Goal: Information Seeking & Learning: Learn about a topic

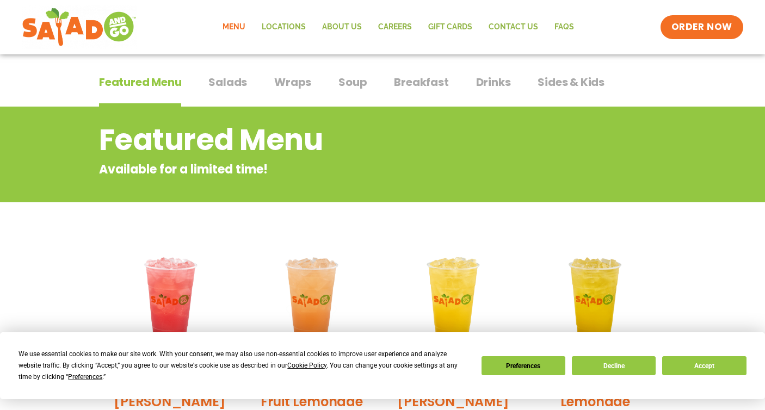
scroll to position [280, 0]
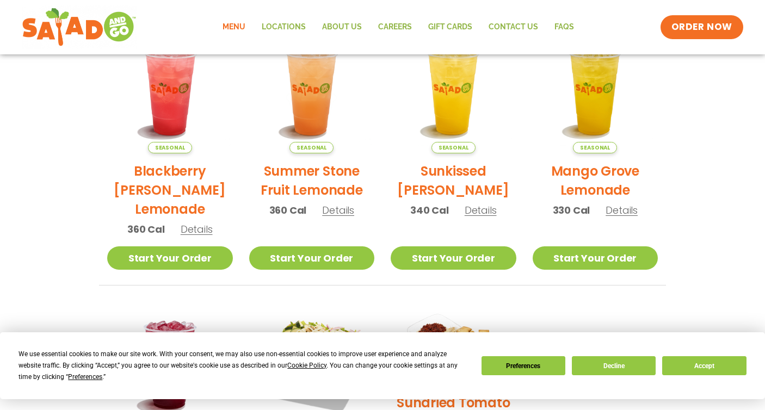
click at [718, 373] on button "Accept" at bounding box center [704, 365] width 84 height 19
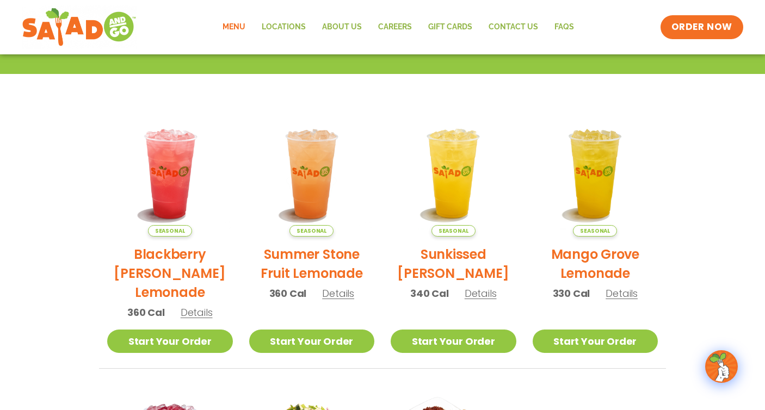
scroll to position [0, 0]
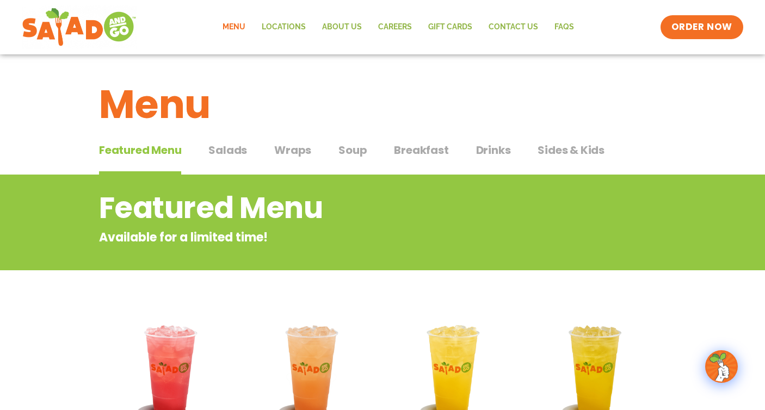
click at [218, 149] on span "Salads" at bounding box center [227, 150] width 39 height 16
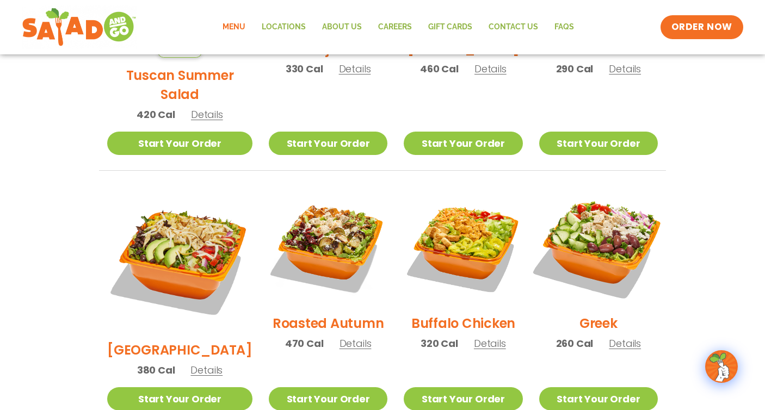
scroll to position [650, 0]
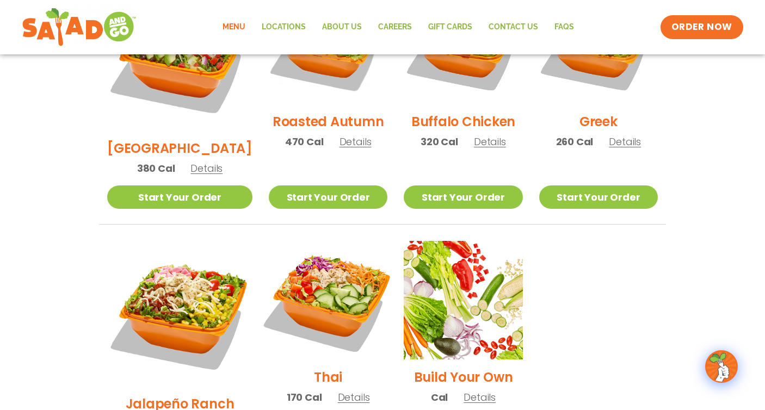
click at [318, 265] on img at bounding box center [327, 300] width 139 height 139
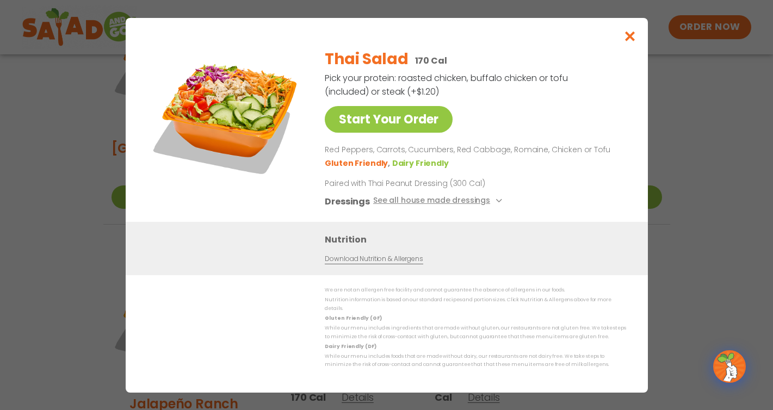
click at [621, 43] on button "Close modal" at bounding box center [629, 36] width 35 height 36
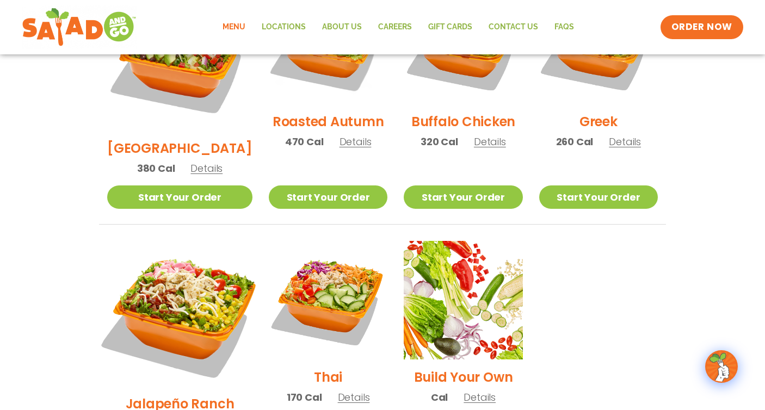
click at [183, 288] on img at bounding box center [180, 313] width 170 height 170
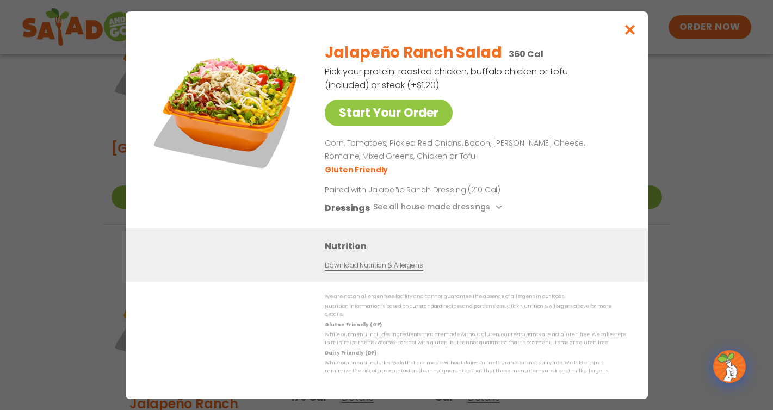
click at [631, 42] on button "Close modal" at bounding box center [629, 29] width 35 height 36
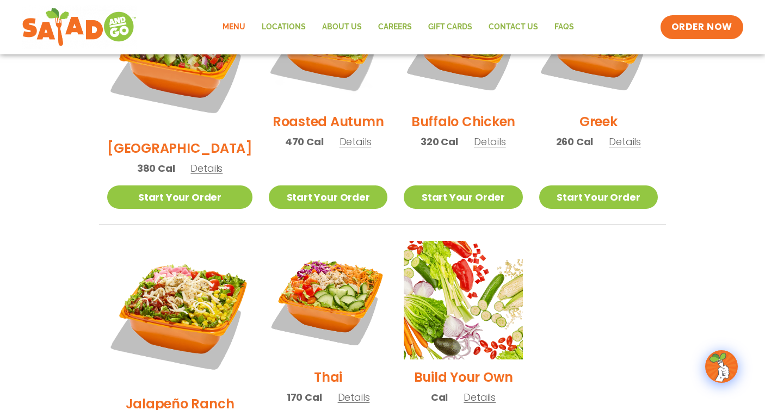
scroll to position [537, 0]
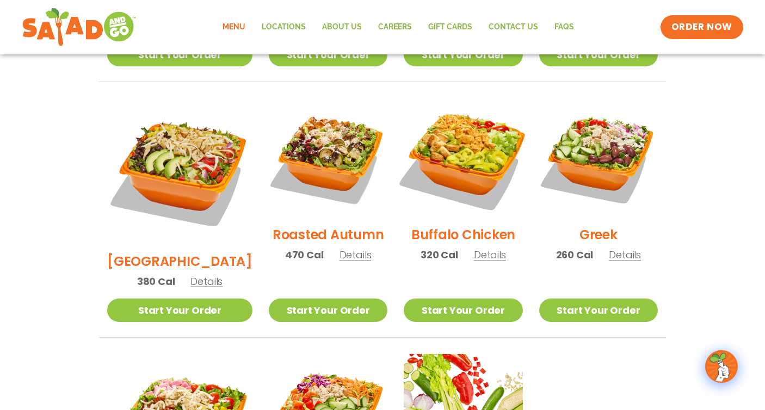
click at [451, 138] on img at bounding box center [462, 157] width 139 height 139
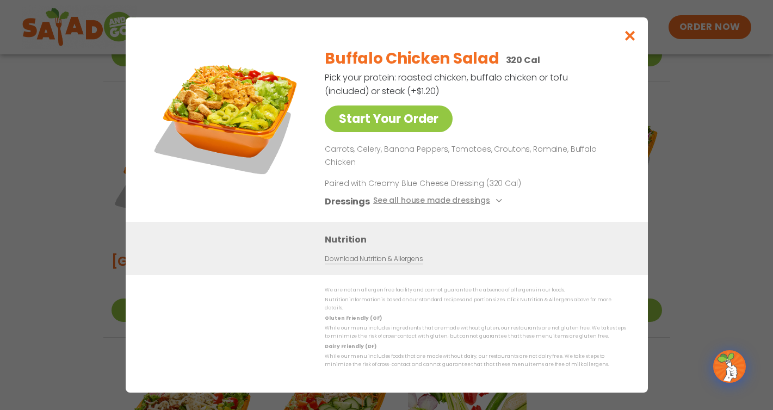
click at [637, 48] on button "Close modal" at bounding box center [629, 35] width 35 height 36
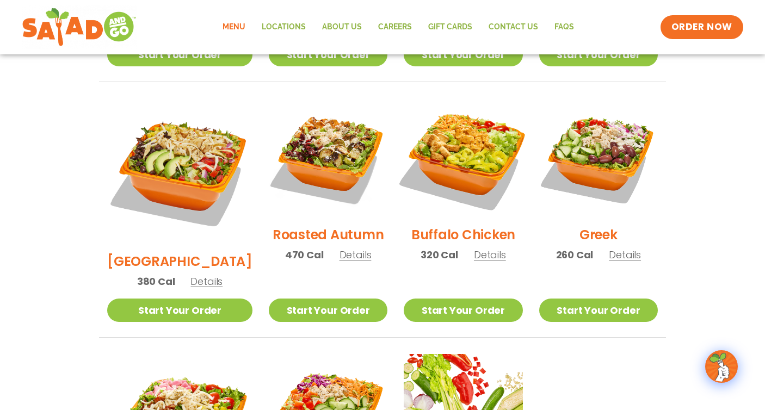
scroll to position [471, 0]
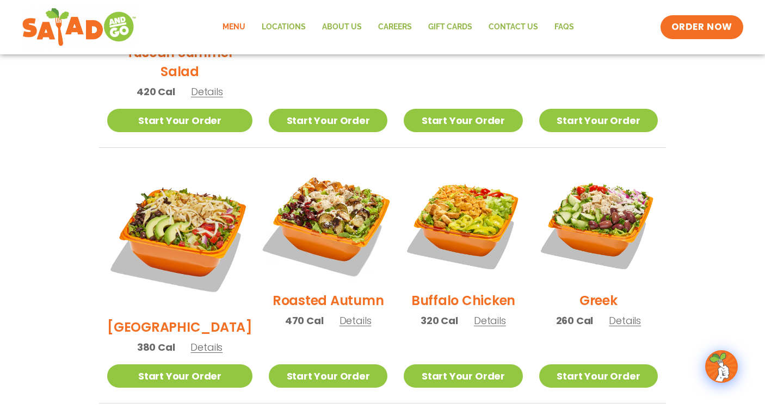
click at [295, 201] on img at bounding box center [327, 223] width 139 height 139
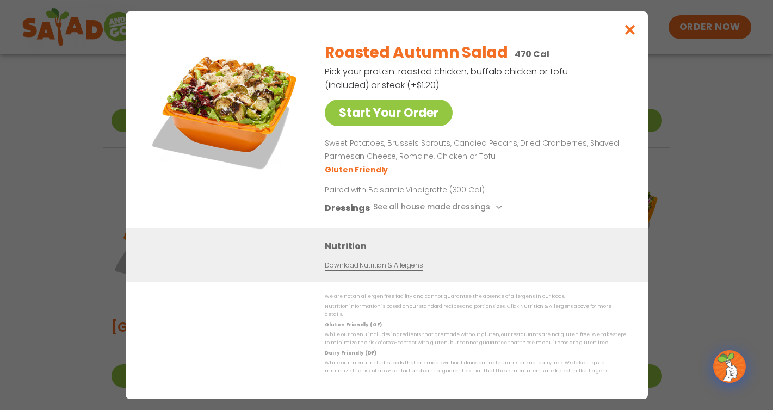
click at [616, 38] on button "Close modal" at bounding box center [629, 29] width 35 height 36
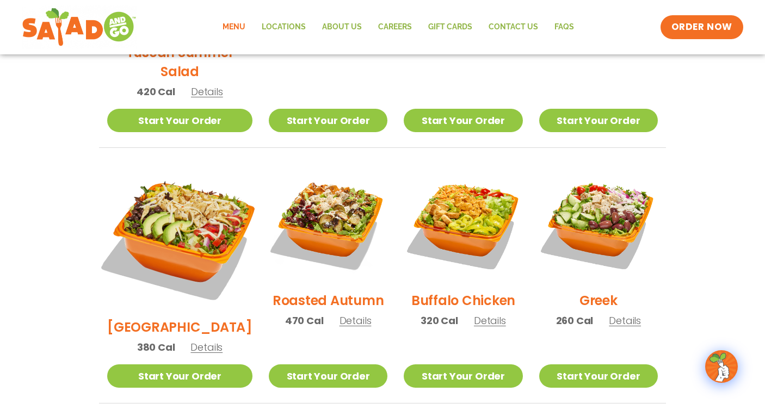
click at [189, 213] on img at bounding box center [180, 237] width 170 height 170
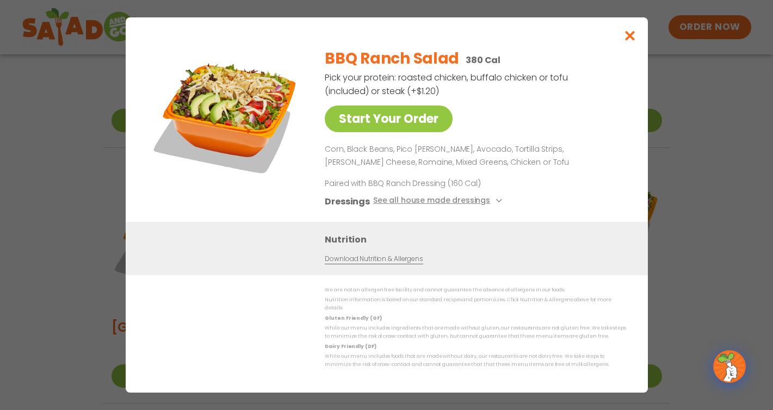
click at [629, 41] on icon "Close modal" at bounding box center [630, 35] width 14 height 11
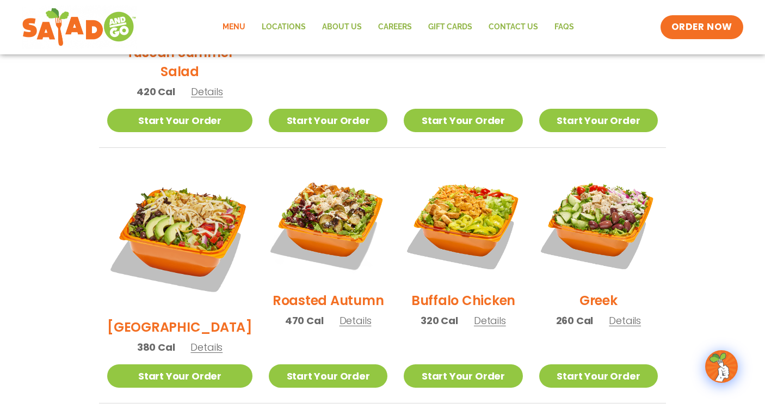
scroll to position [240, 0]
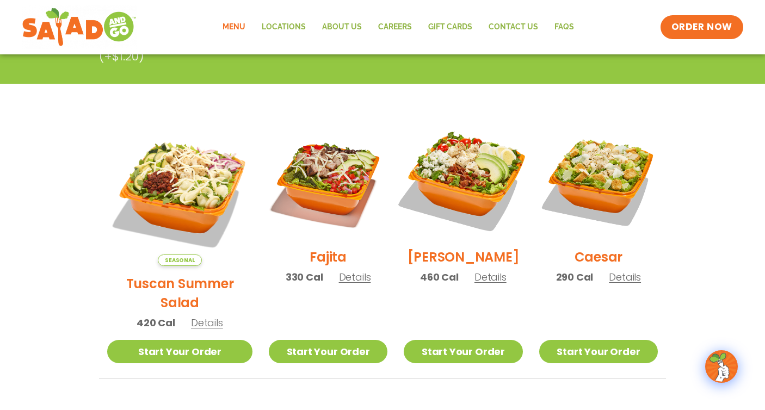
click at [483, 198] on img at bounding box center [462, 179] width 139 height 139
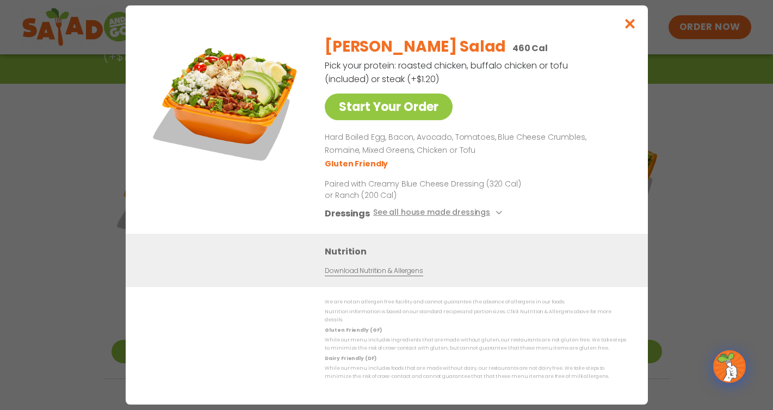
click at [623, 29] on icon "Close modal" at bounding box center [630, 23] width 14 height 11
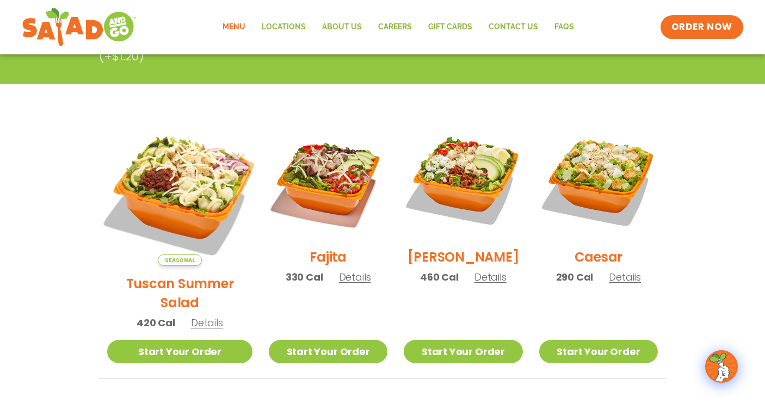
click at [145, 189] on img at bounding box center [180, 193] width 170 height 170
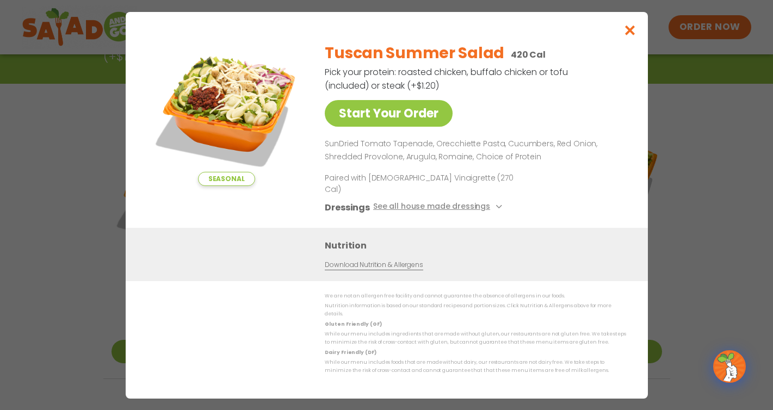
click at [620, 41] on button "Close modal" at bounding box center [629, 30] width 35 height 36
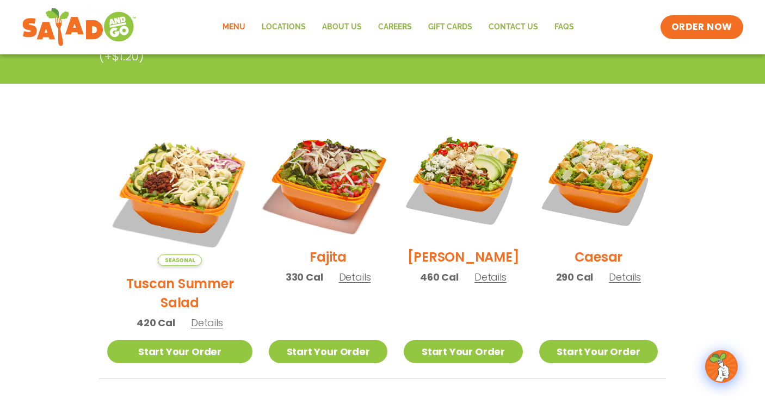
click at [295, 203] on img at bounding box center [327, 179] width 139 height 139
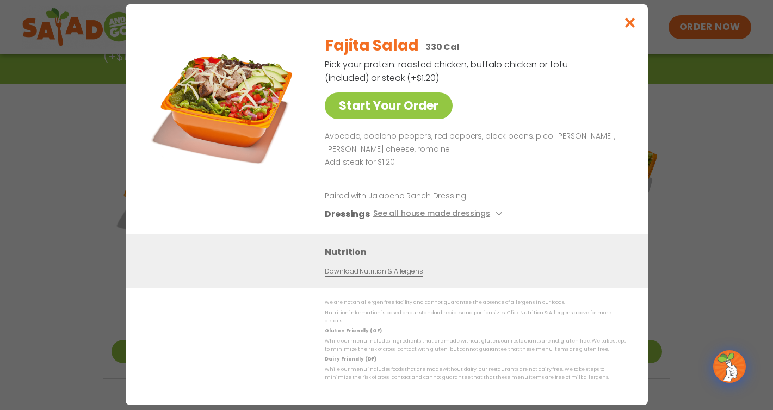
click at [616, 32] on button "Close modal" at bounding box center [629, 22] width 35 height 36
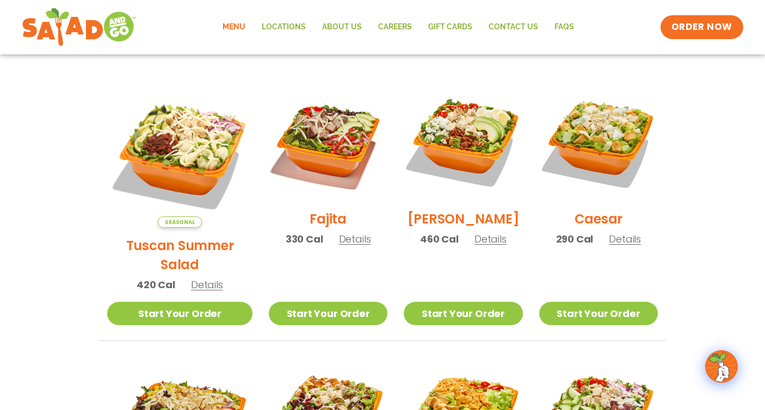
scroll to position [0, 0]
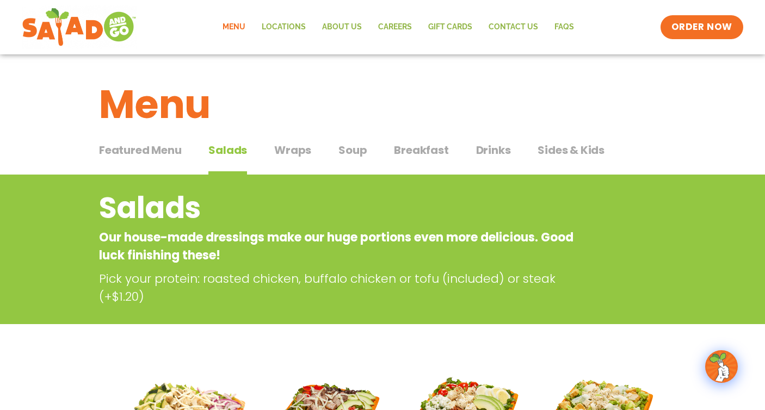
click at [301, 142] on span "Wraps" at bounding box center [292, 150] width 37 height 16
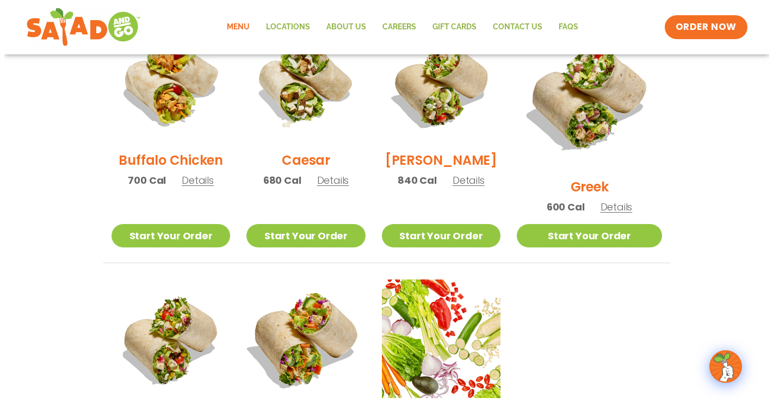
scroll to position [677, 0]
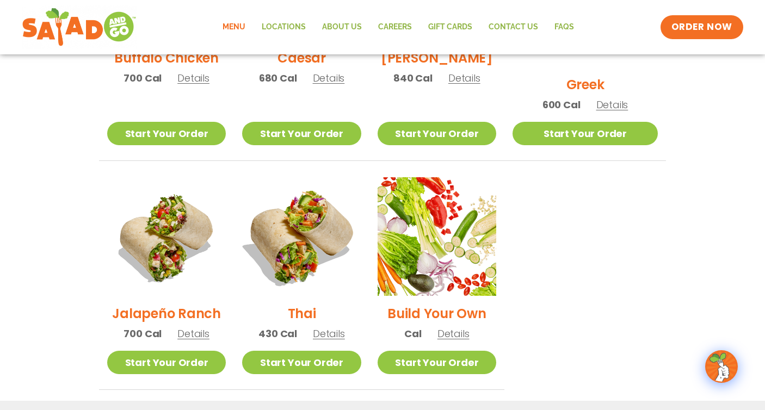
click at [309, 215] on img at bounding box center [301, 236] width 139 height 139
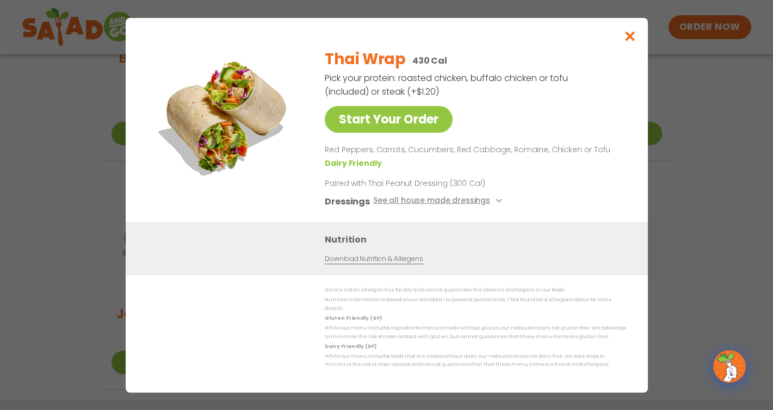
click at [449, 203] on button "See all house made dressings" at bounding box center [439, 201] width 132 height 14
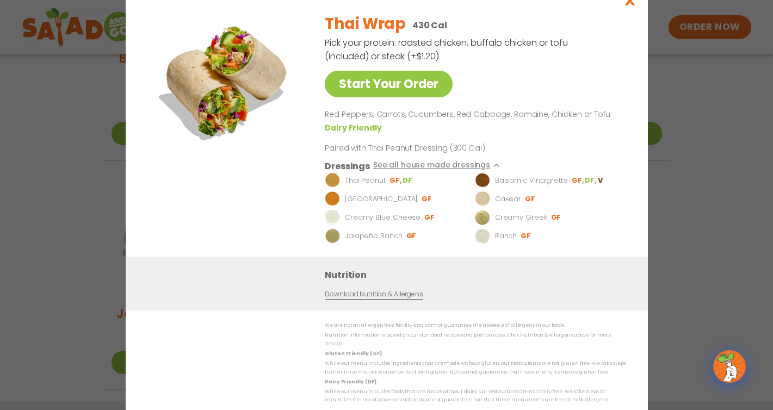
click at [569, 0] on div "Start Your Order Thai Wrap 430 Cal Pick your protein: roasted chicken, buffalo …" at bounding box center [387, 205] width 522 height 445
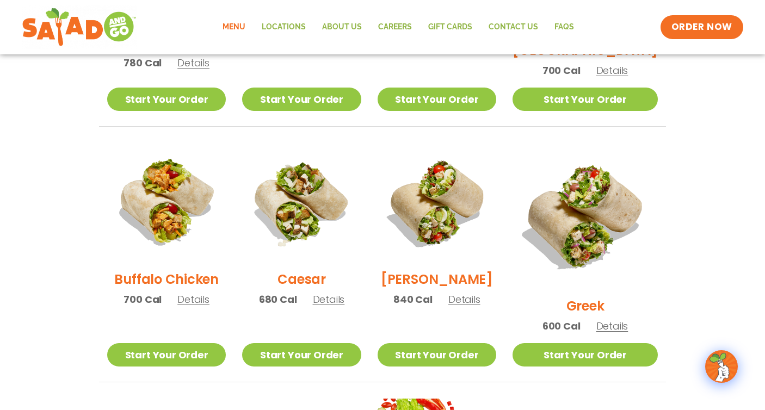
scroll to position [526, 0]
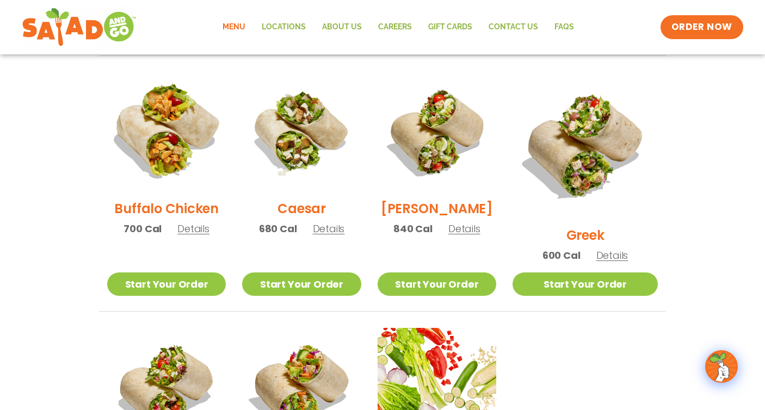
click at [170, 156] on img at bounding box center [166, 131] width 139 height 139
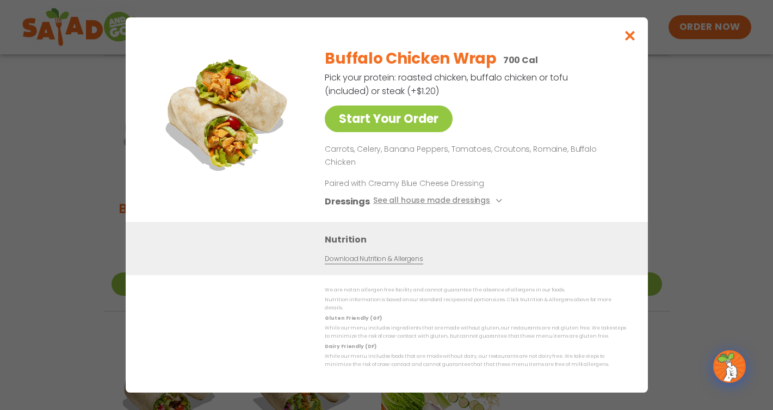
click at [621, 43] on button "Close modal" at bounding box center [629, 35] width 35 height 36
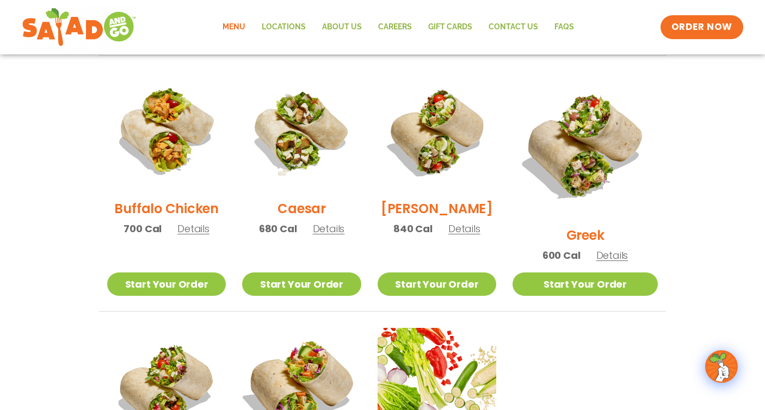
click at [314, 367] on img at bounding box center [301, 387] width 139 height 139
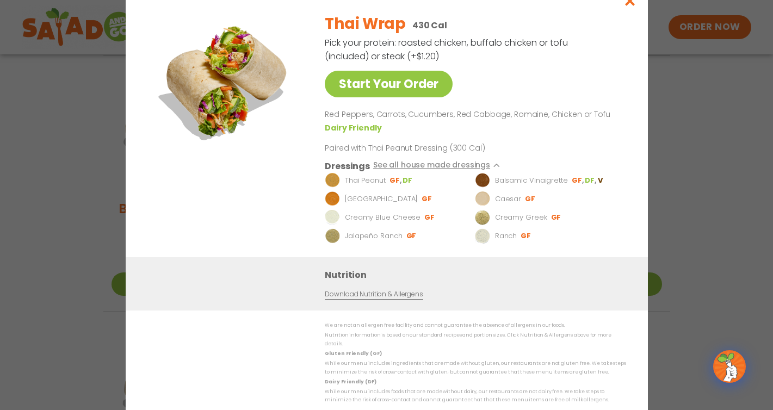
click at [720, 162] on div "Start Your Order Thai Wrap 430 Cal Pick your protein: roasted chicken, buffalo …" at bounding box center [386, 205] width 773 height 410
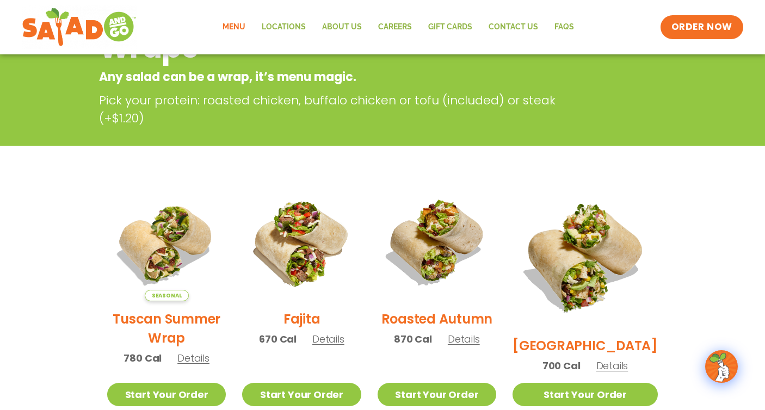
scroll to position [0, 0]
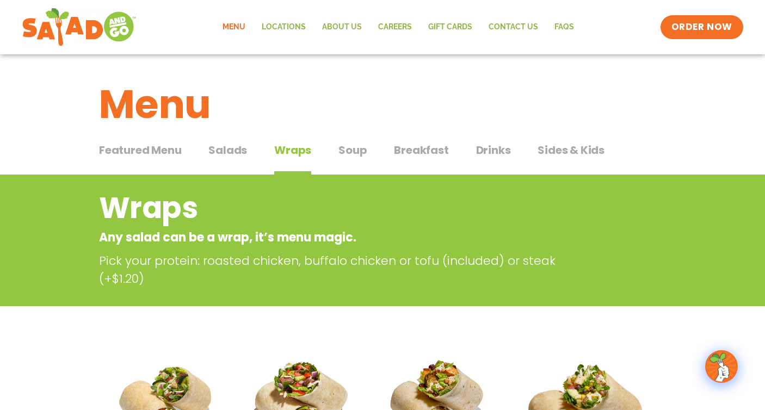
click at [365, 154] on span "Soup" at bounding box center [352, 150] width 28 height 16
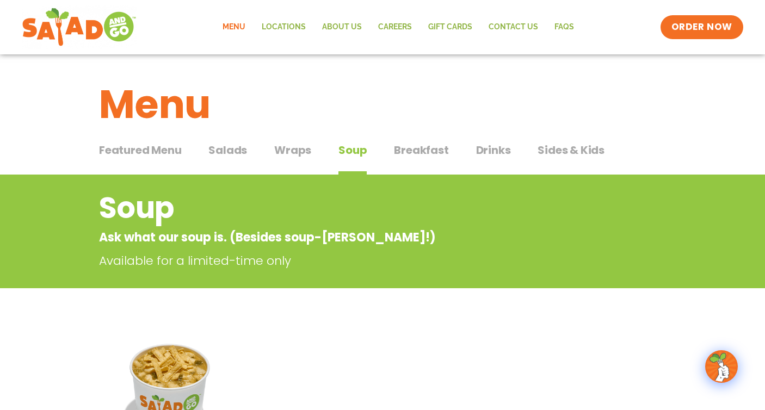
click at [445, 145] on span "Breakfast" at bounding box center [421, 150] width 54 height 16
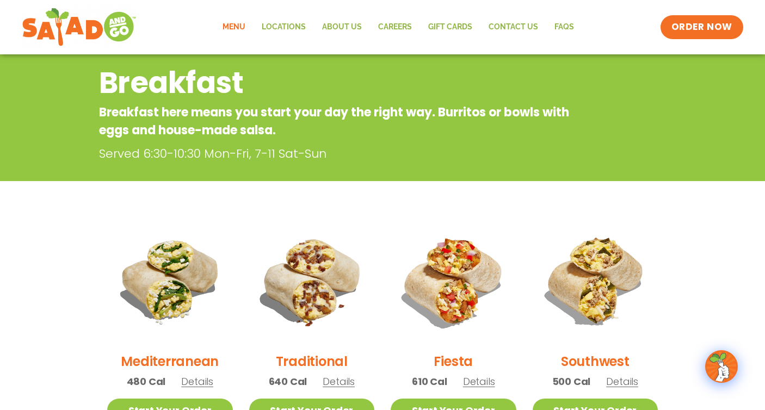
scroll to position [227, 0]
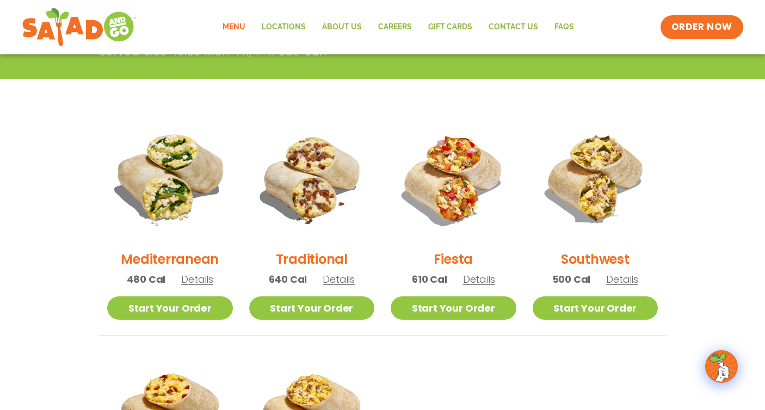
click at [157, 183] on img at bounding box center [169, 178] width 147 height 147
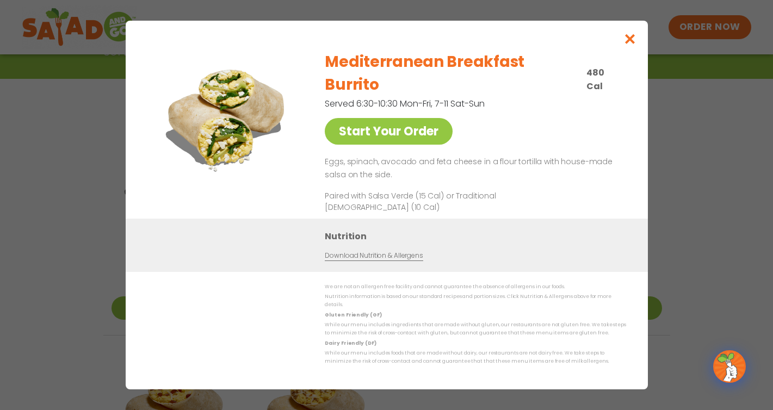
click at [621, 55] on button "Close modal" at bounding box center [629, 39] width 35 height 36
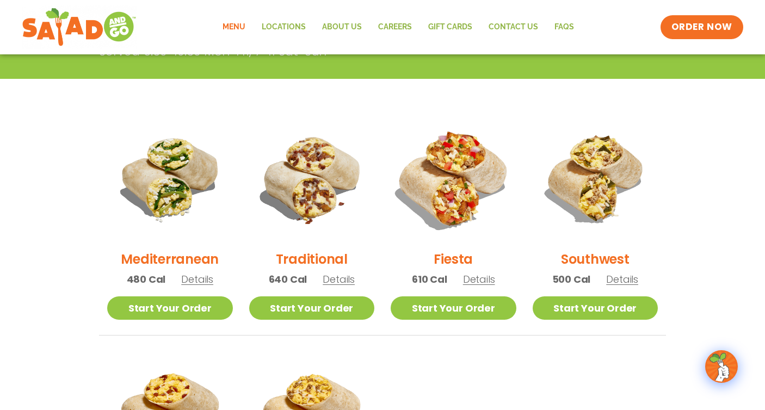
click at [442, 193] on img at bounding box center [453, 178] width 147 height 147
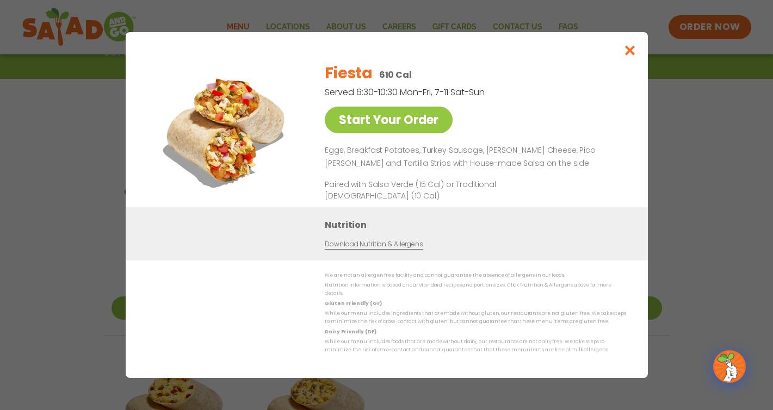
click at [630, 63] on button "Close modal" at bounding box center [629, 50] width 35 height 36
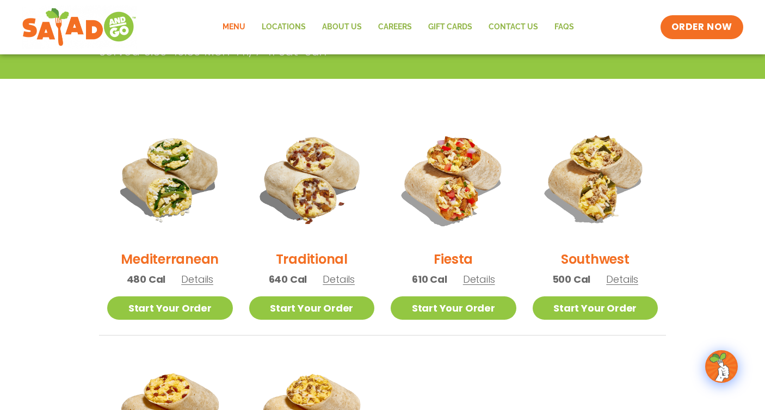
click at [590, 190] on img at bounding box center [595, 179] width 126 height 126
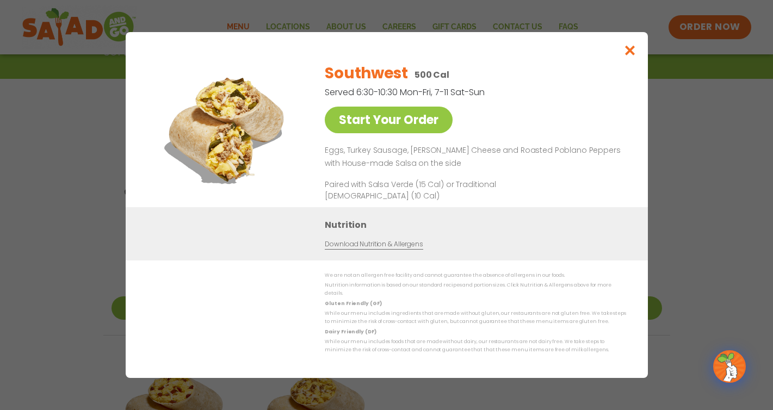
click at [632, 46] on button "Close modal" at bounding box center [629, 50] width 35 height 36
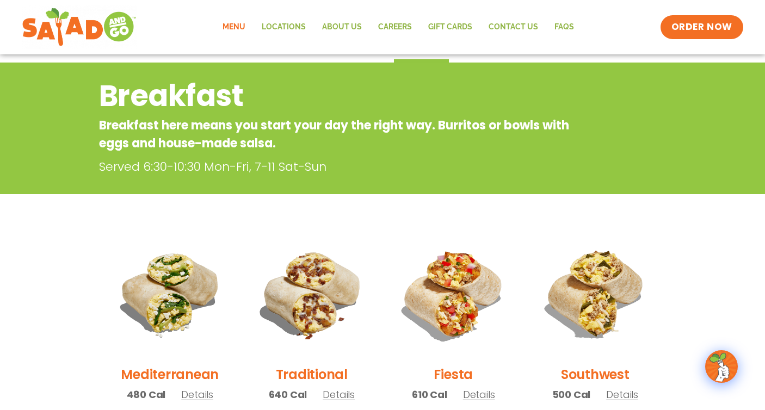
scroll to position [41, 0]
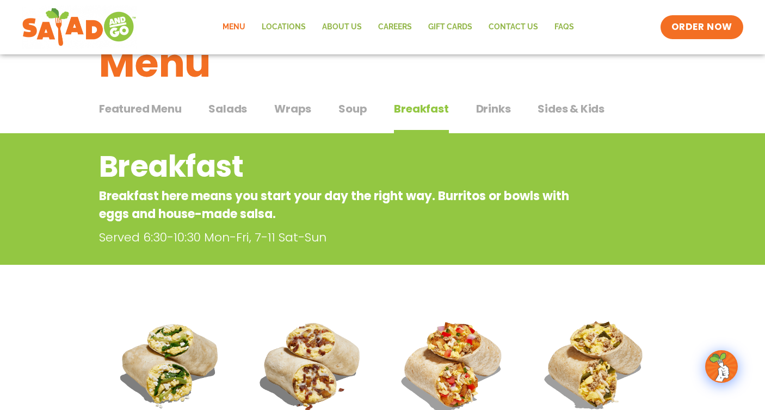
click at [477, 112] on span "Drinks" at bounding box center [493, 109] width 35 height 16
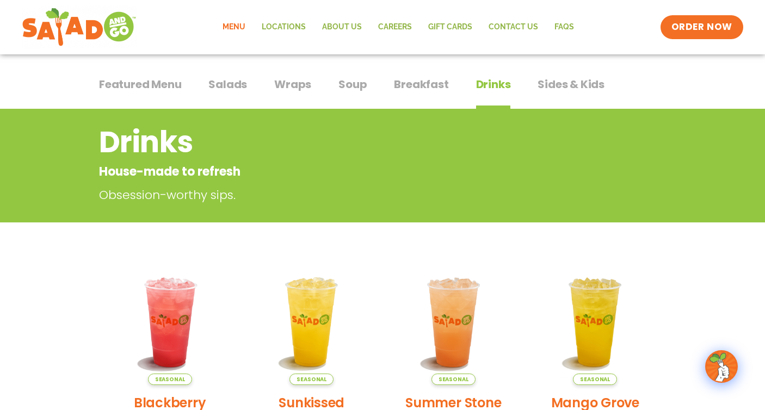
scroll to position [251, 0]
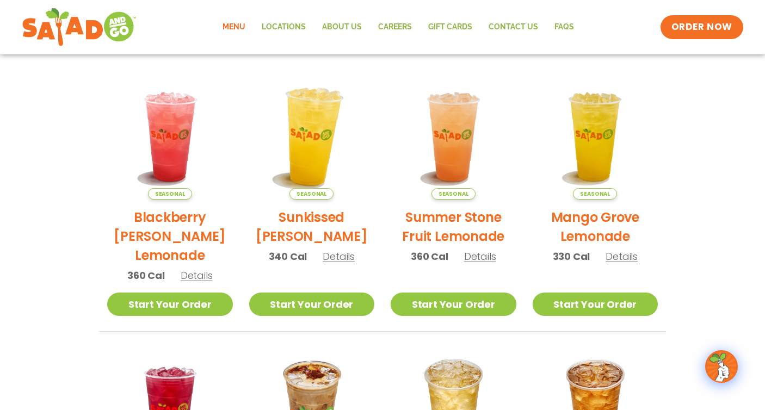
click at [298, 163] on img at bounding box center [311, 136] width 147 height 147
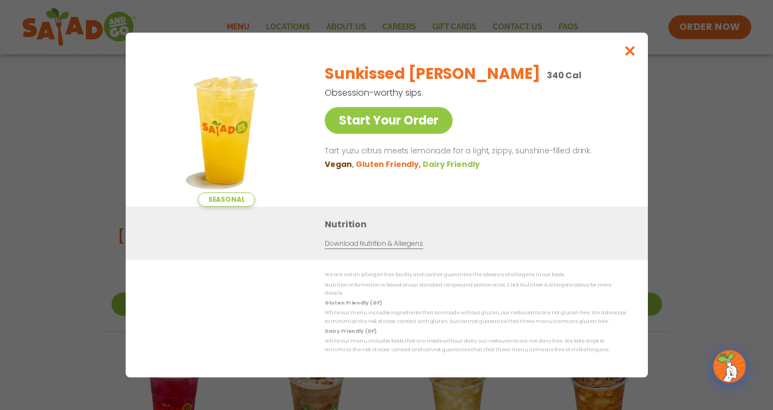
click at [634, 53] on icon "Close modal" at bounding box center [630, 50] width 14 height 11
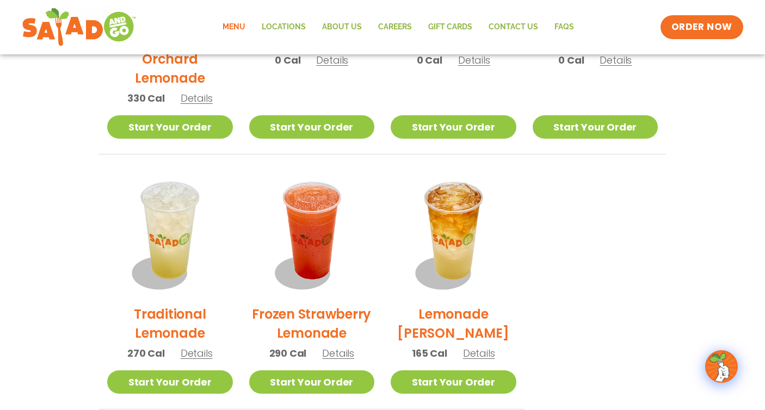
scroll to position [0, 0]
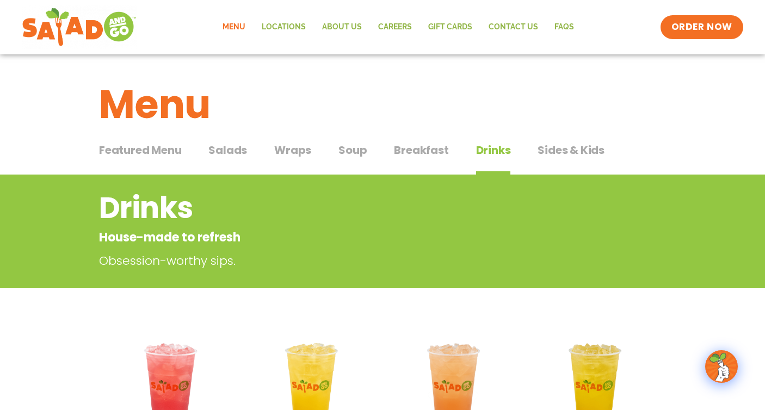
click at [549, 145] on span "Sides & Kids" at bounding box center [570, 150] width 67 height 16
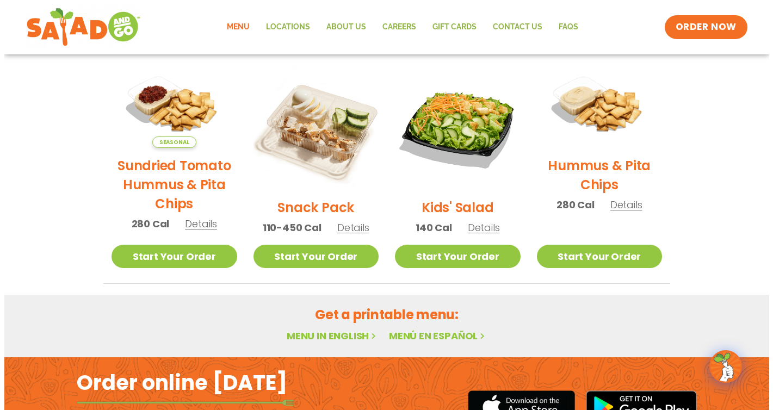
scroll to position [259, 0]
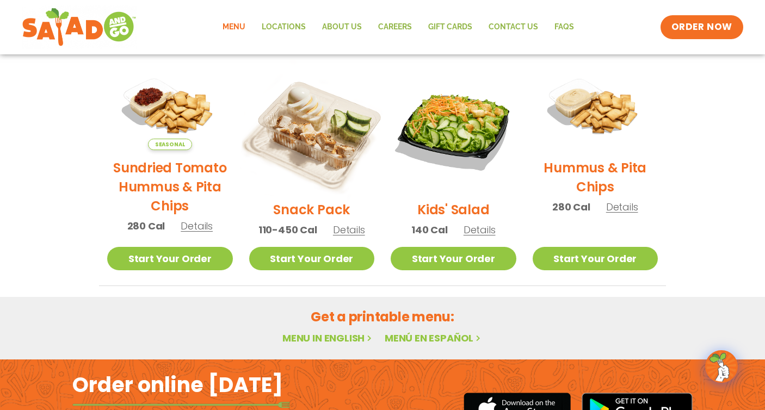
click at [317, 139] on img at bounding box center [311, 128] width 147 height 147
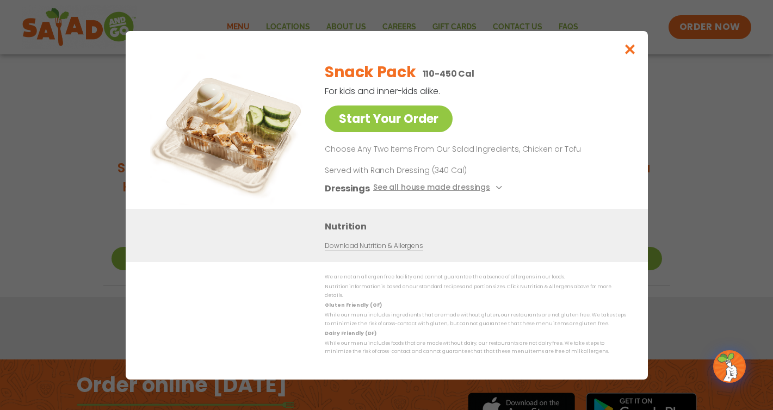
click at [627, 55] on icon "Close modal" at bounding box center [630, 49] width 14 height 11
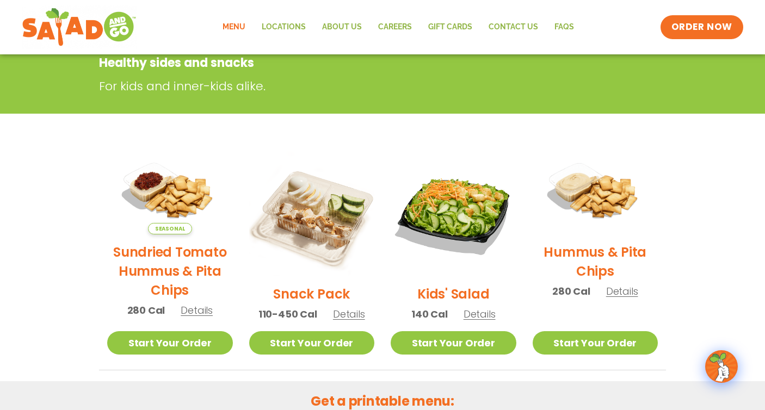
scroll to position [16, 0]
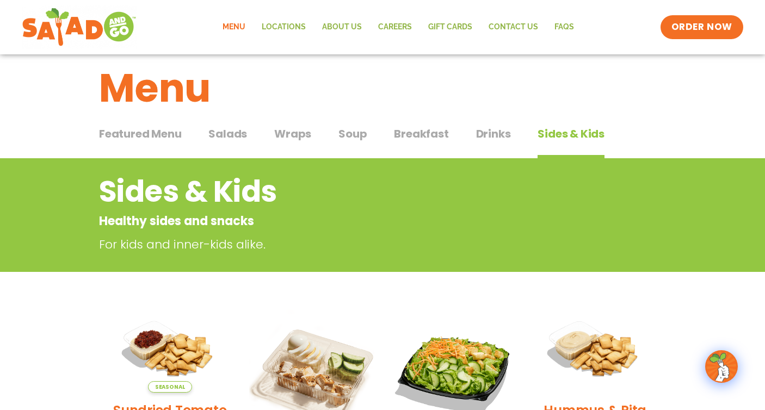
click at [234, 129] on span "Salads" at bounding box center [227, 134] width 39 height 16
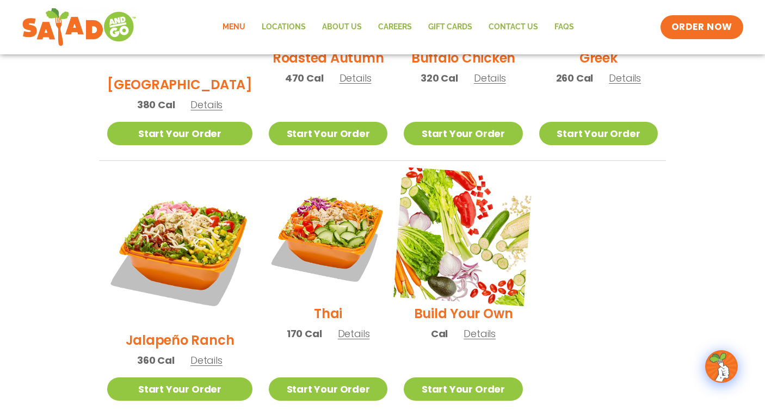
scroll to position [712, 0]
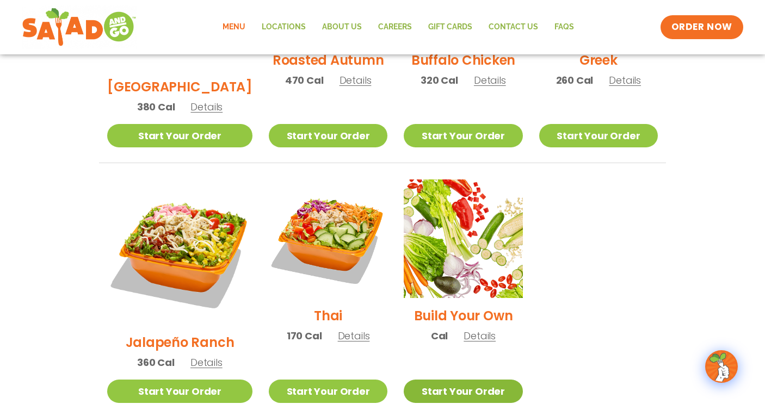
click at [433, 380] on link "Start Your Order" at bounding box center [463, 391] width 119 height 23
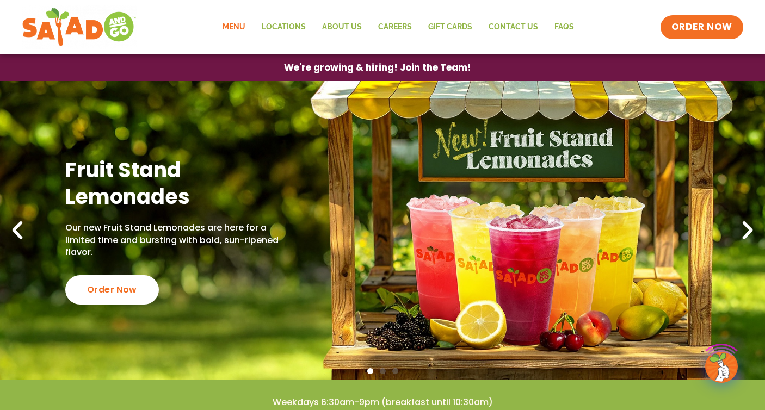
click at [249, 28] on link "Menu" at bounding box center [233, 27] width 39 height 25
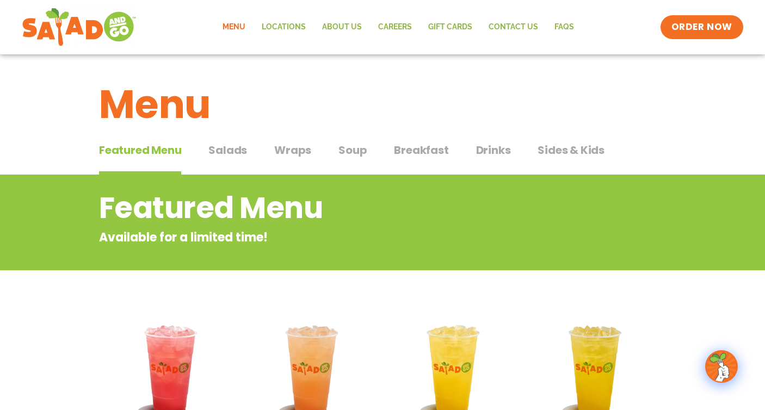
click at [240, 152] on span "Salads" at bounding box center [227, 150] width 39 height 16
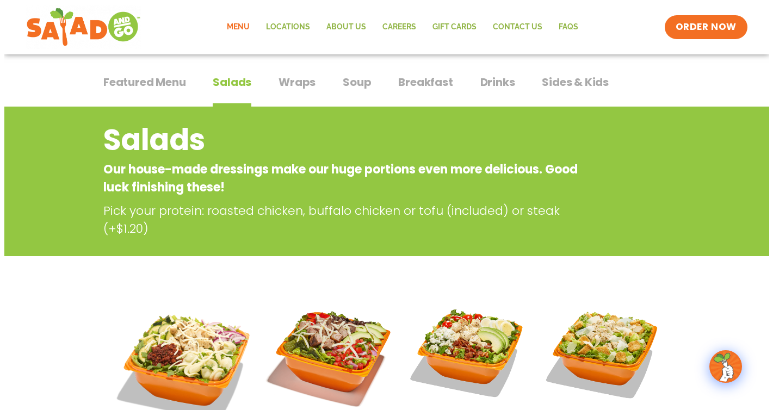
scroll to position [167, 0]
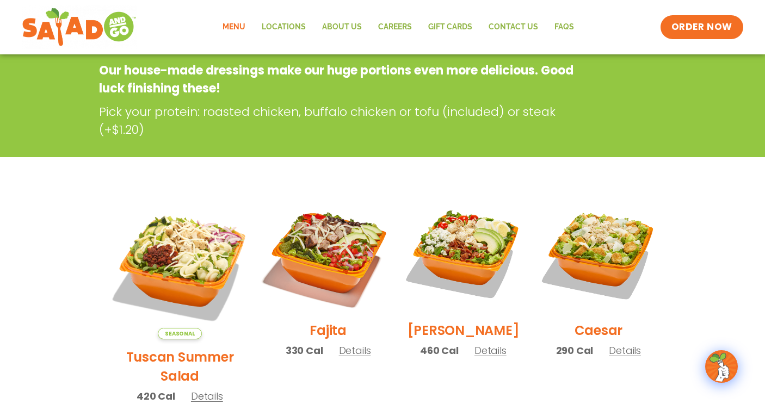
click at [319, 289] on img at bounding box center [327, 253] width 139 height 139
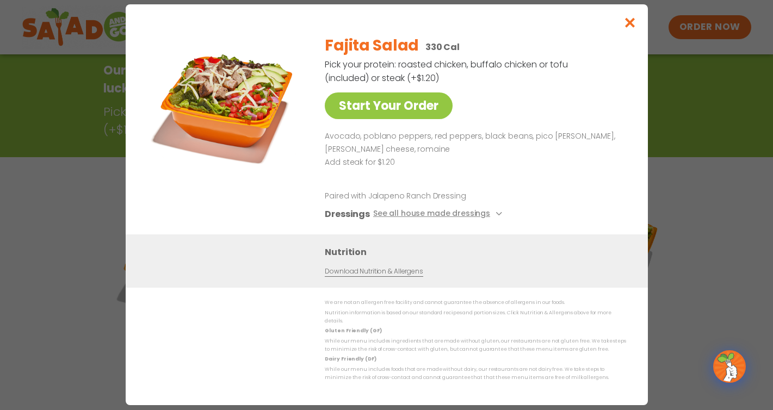
click at [626, 28] on icon "Close modal" at bounding box center [630, 22] width 14 height 11
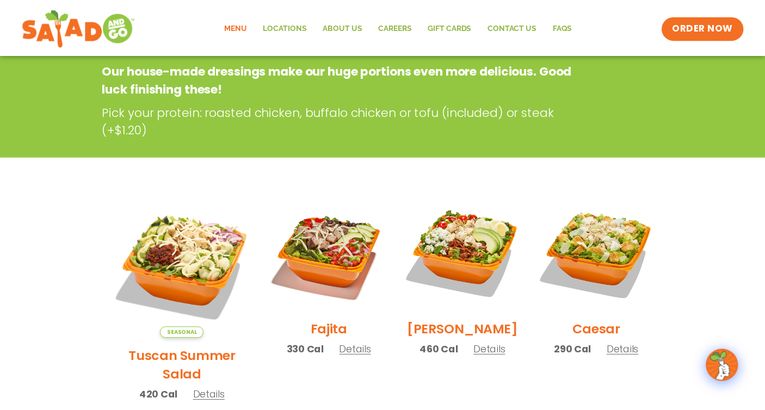
scroll to position [175, 0]
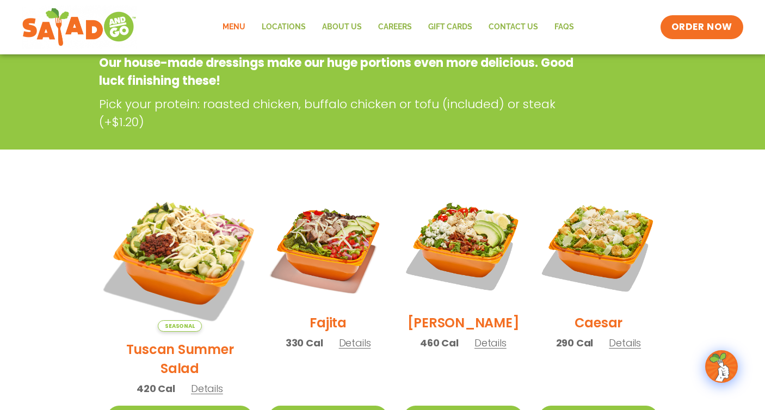
click at [142, 252] on img at bounding box center [180, 259] width 170 height 170
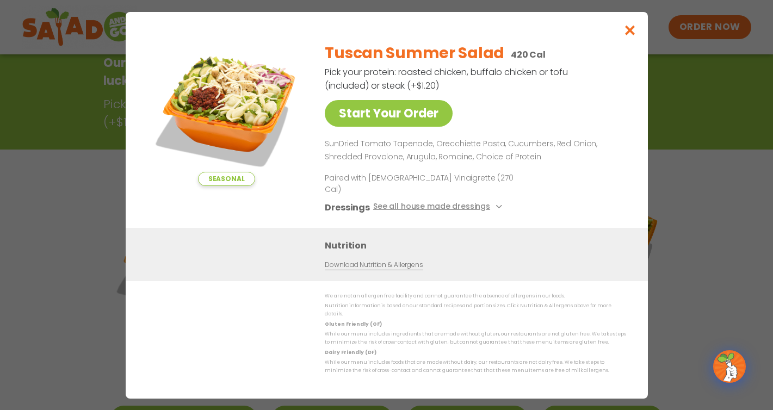
click at [637, 48] on button "Close modal" at bounding box center [629, 30] width 35 height 36
